Goal: Information Seeking & Learning: Learn about a topic

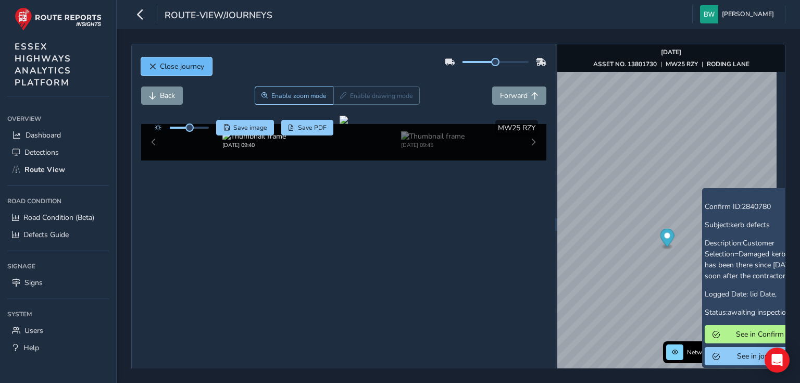
click at [165, 70] on span "Close journey" at bounding box center [182, 66] width 44 height 10
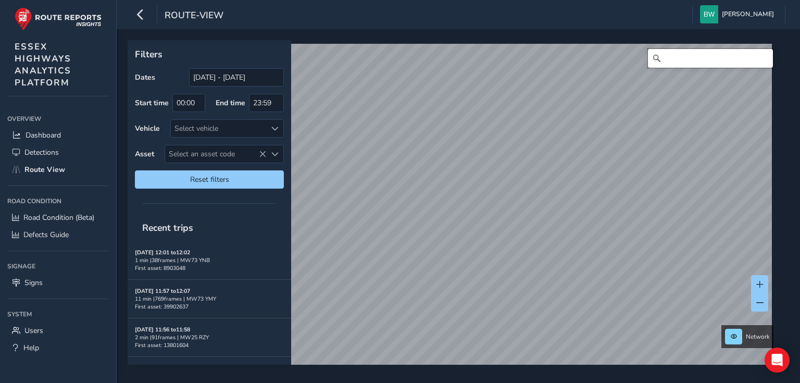
click at [692, 53] on input "Search" at bounding box center [710, 58] width 125 height 19
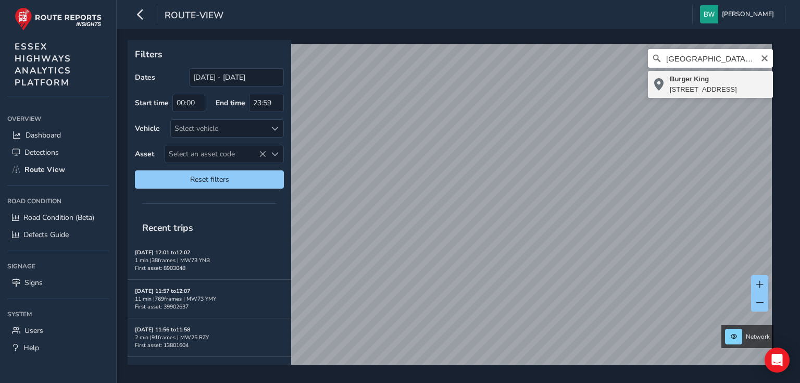
type input "Burger King, [STREET_ADDRESS]"
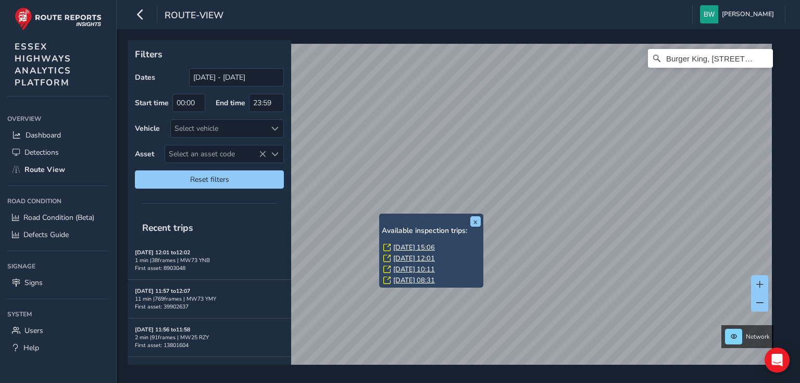
click at [418, 247] on link "[DATE] 15:06" at bounding box center [414, 247] width 42 height 9
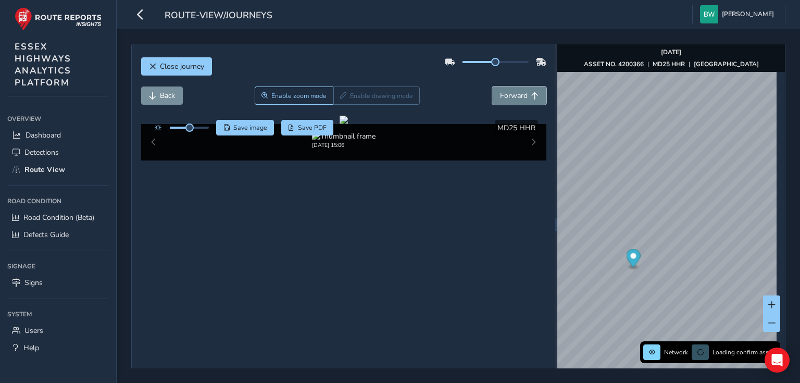
click at [514, 97] on span "Forward" at bounding box center [514, 96] width 28 height 10
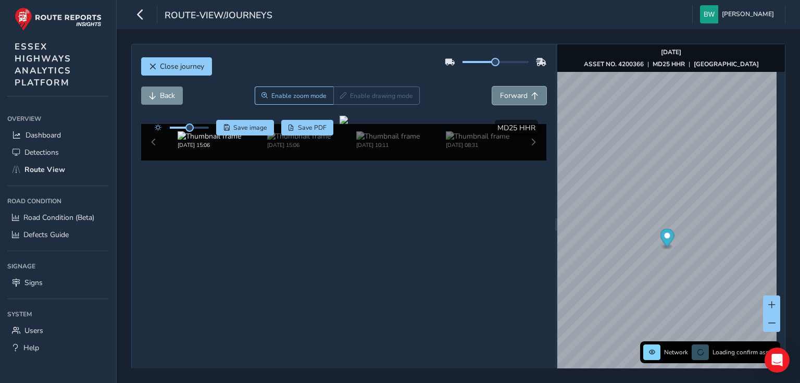
click at [516, 96] on span "Forward" at bounding box center [514, 96] width 28 height 10
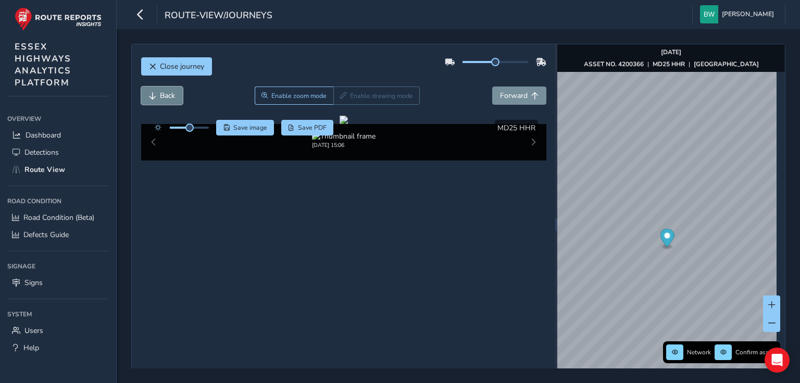
click at [160, 96] on span "Back" at bounding box center [167, 96] width 15 height 10
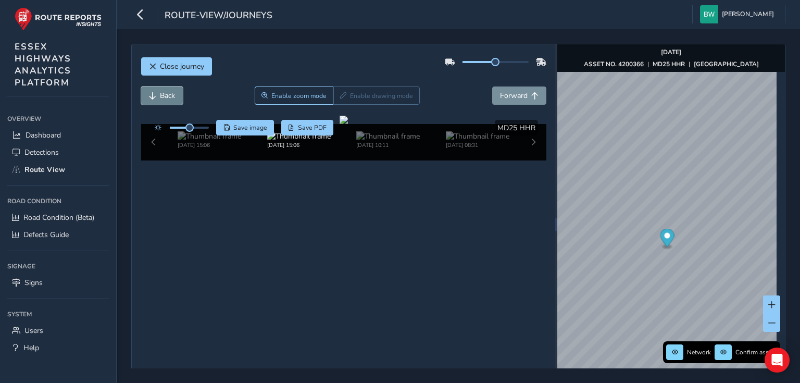
click at [160, 96] on span "Back" at bounding box center [167, 96] width 15 height 10
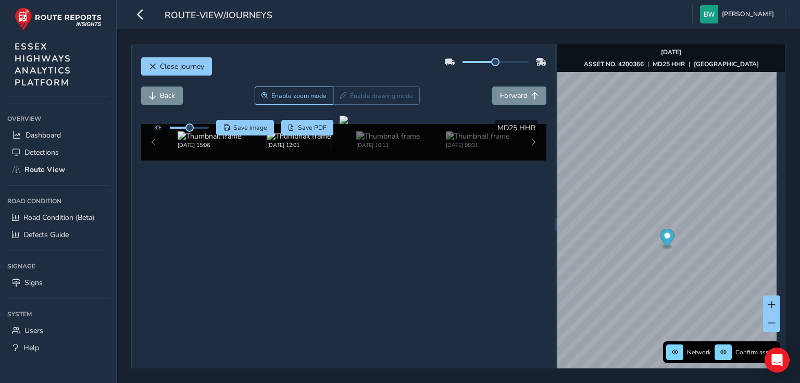
click at [282, 141] on img at bounding box center [299, 136] width 64 height 10
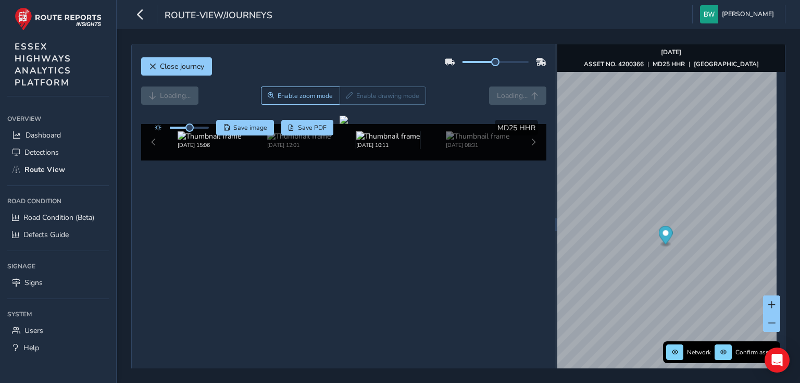
click at [369, 141] on img at bounding box center [388, 136] width 64 height 10
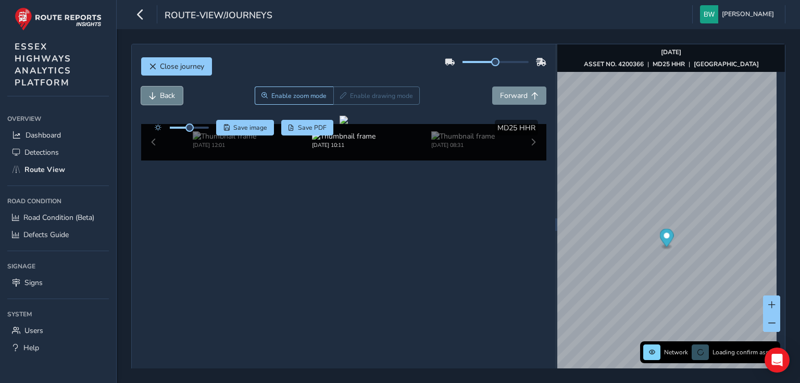
click at [164, 89] on button "Back" at bounding box center [162, 95] width 42 height 18
click at [164, 90] on button "Back" at bounding box center [162, 95] width 42 height 18
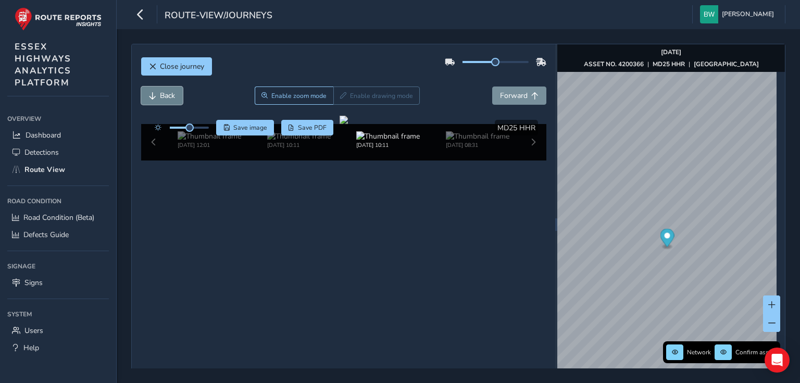
click at [164, 90] on button "Back" at bounding box center [162, 95] width 42 height 18
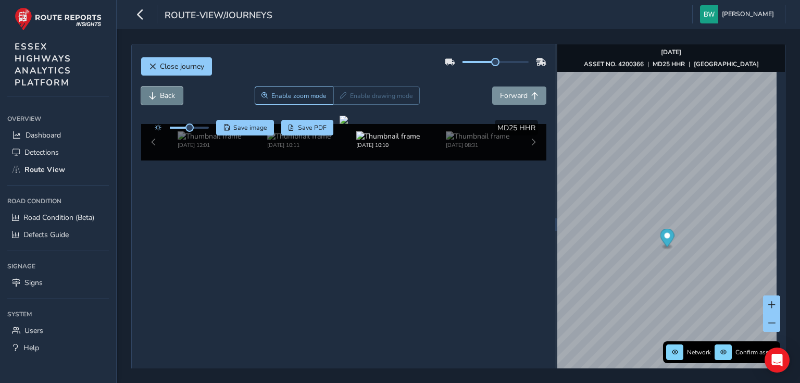
click at [164, 90] on button "Back" at bounding box center [162, 95] width 42 height 18
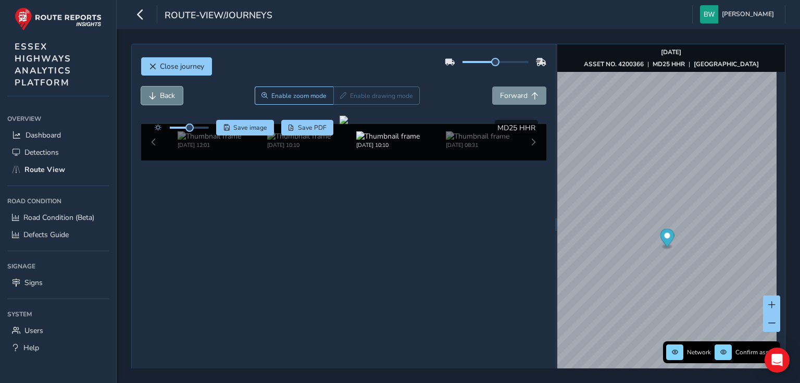
click at [164, 90] on button "Back" at bounding box center [162, 95] width 42 height 18
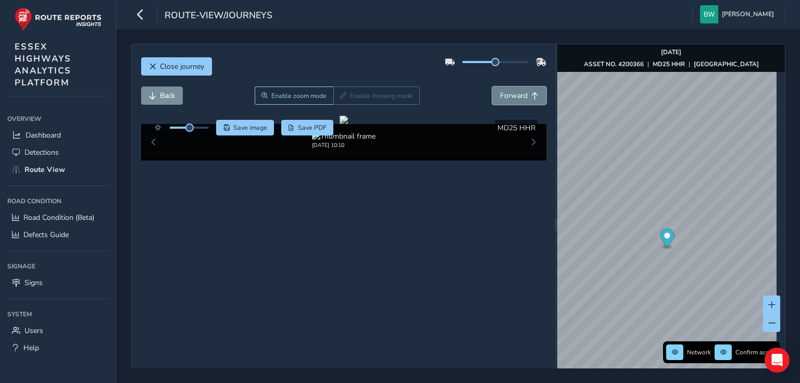
click at [500, 93] on span "Forward" at bounding box center [514, 96] width 28 height 10
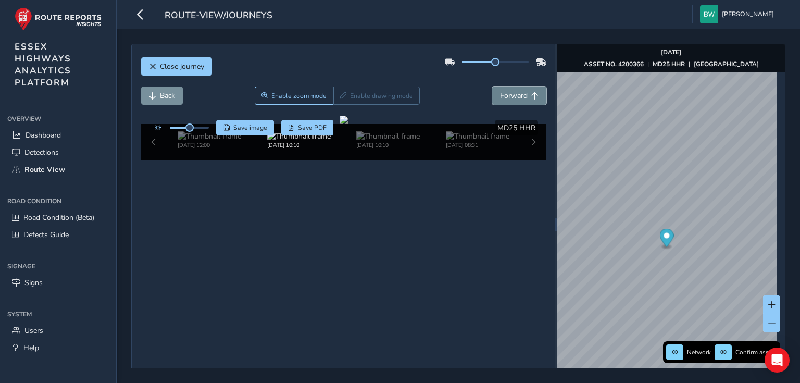
click at [500, 93] on span "Forward" at bounding box center [514, 96] width 28 height 10
click at [521, 93] on span "Forward" at bounding box center [514, 96] width 28 height 10
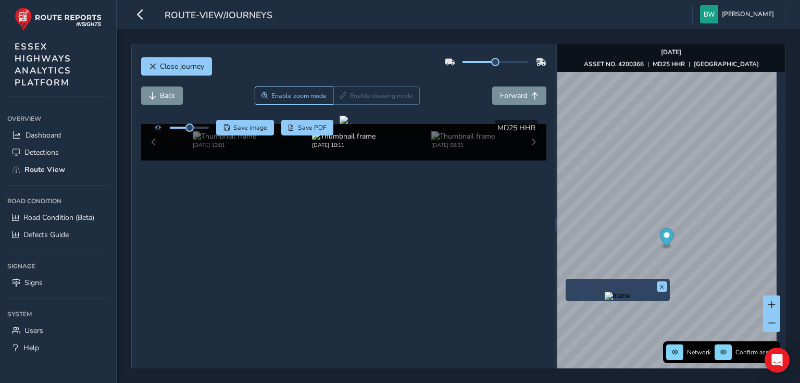
click at [605, 300] on img "Preview frame" at bounding box center [618, 296] width 26 height 8
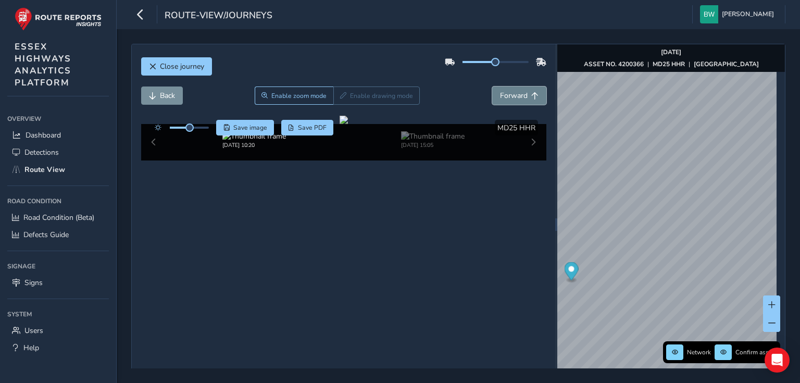
click at [518, 91] on span "Forward" at bounding box center [514, 96] width 28 height 10
click at [161, 94] on span "Back" at bounding box center [167, 96] width 15 height 10
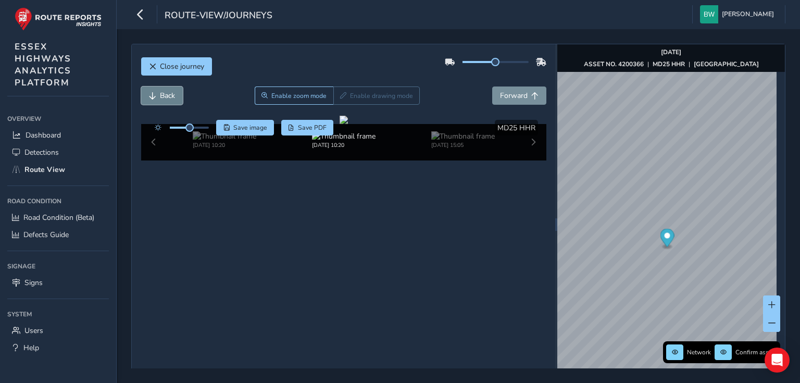
click at [161, 94] on span "Back" at bounding box center [167, 96] width 15 height 10
click at [160, 94] on span "Back" at bounding box center [167, 96] width 15 height 10
click at [511, 94] on span "Forward" at bounding box center [514, 96] width 28 height 10
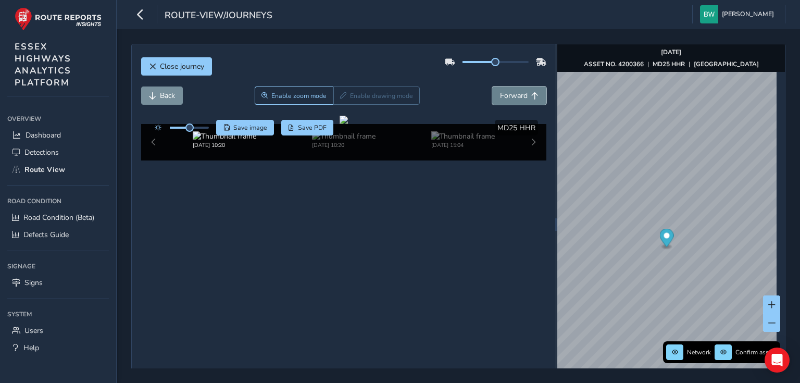
click at [511, 94] on span "Forward" at bounding box center [514, 96] width 28 height 10
click at [412, 141] on img at bounding box center [433, 136] width 64 height 10
click at [521, 91] on span "Forward" at bounding box center [514, 96] width 28 height 10
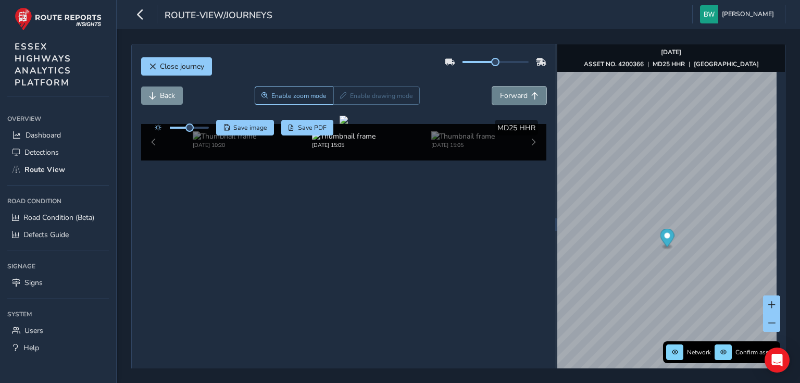
click at [521, 91] on span "Forward" at bounding box center [514, 96] width 28 height 10
